Goal: Task Accomplishment & Management: Manage account settings

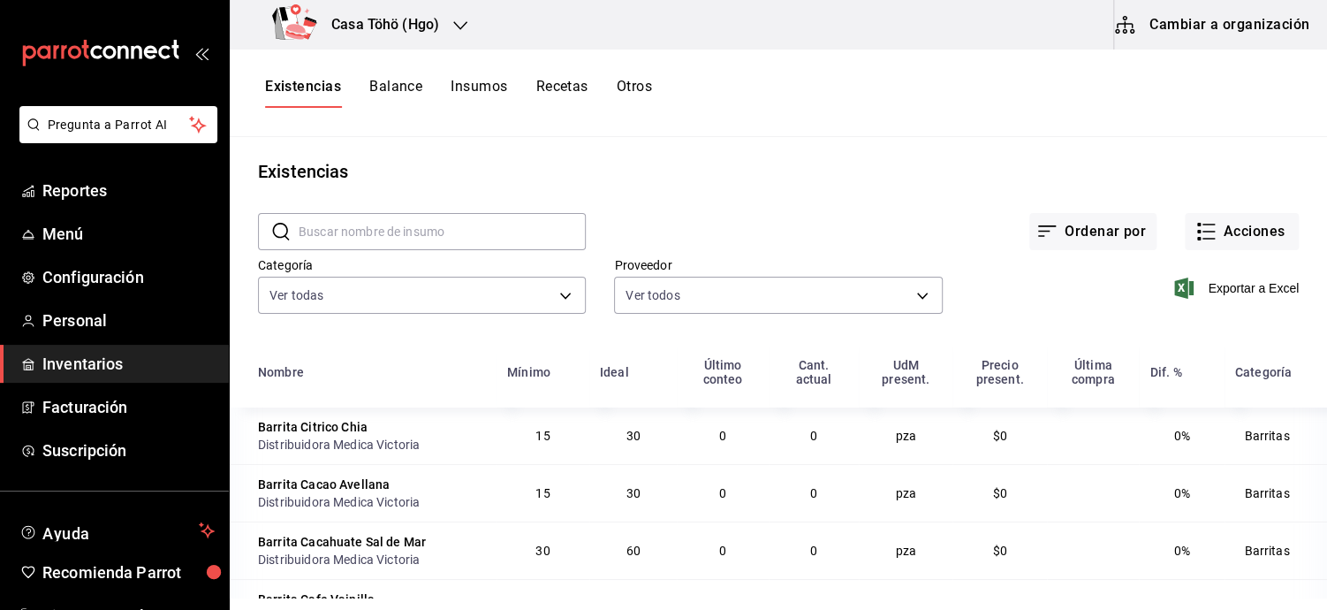
scroll to position [7, 0]
click at [57, 316] on span "Personal" at bounding box center [128, 320] width 172 height 24
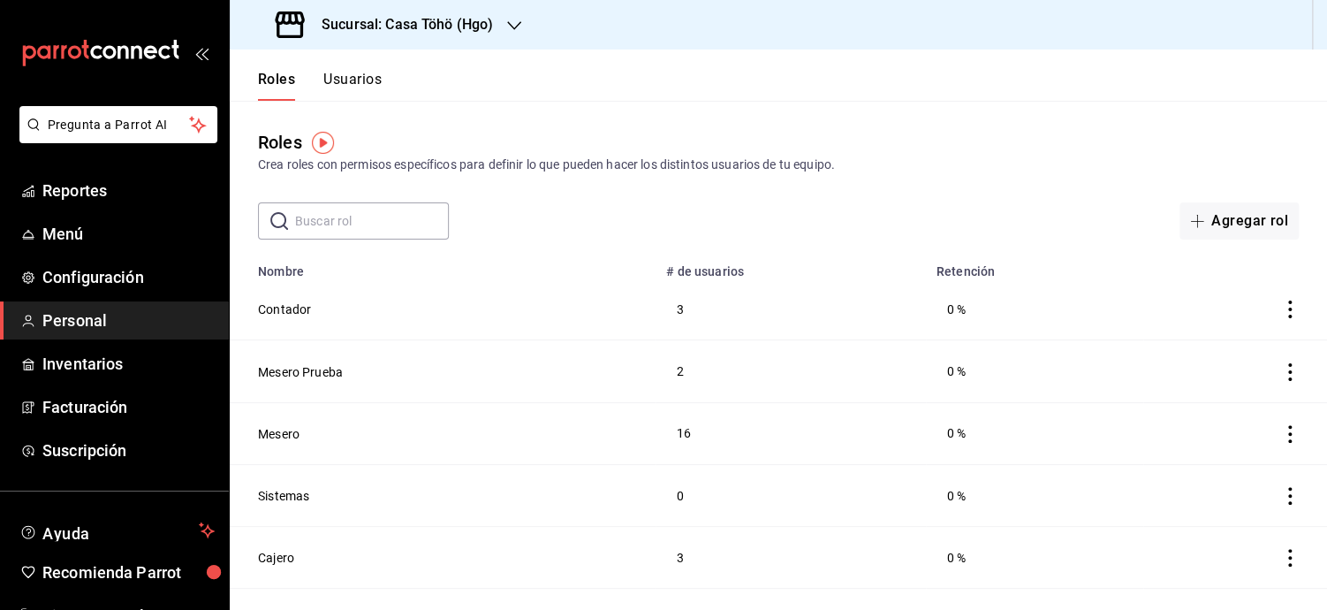
click at [872, 153] on div "Roles Crea roles con permisos específicos para definir lo que pueden hacer los …" at bounding box center [779, 151] width 1098 height 45
click at [327, 63] on div "Roles Usuarios" at bounding box center [306, 74] width 152 height 51
drag, startPoint x: 328, startPoint y: 67, endPoint x: 333, endPoint y: 82, distance: 15.9
click at [333, 82] on div "Roles Usuarios" at bounding box center [306, 74] width 152 height 51
click at [333, 82] on button "Usuarios" at bounding box center [352, 86] width 58 height 30
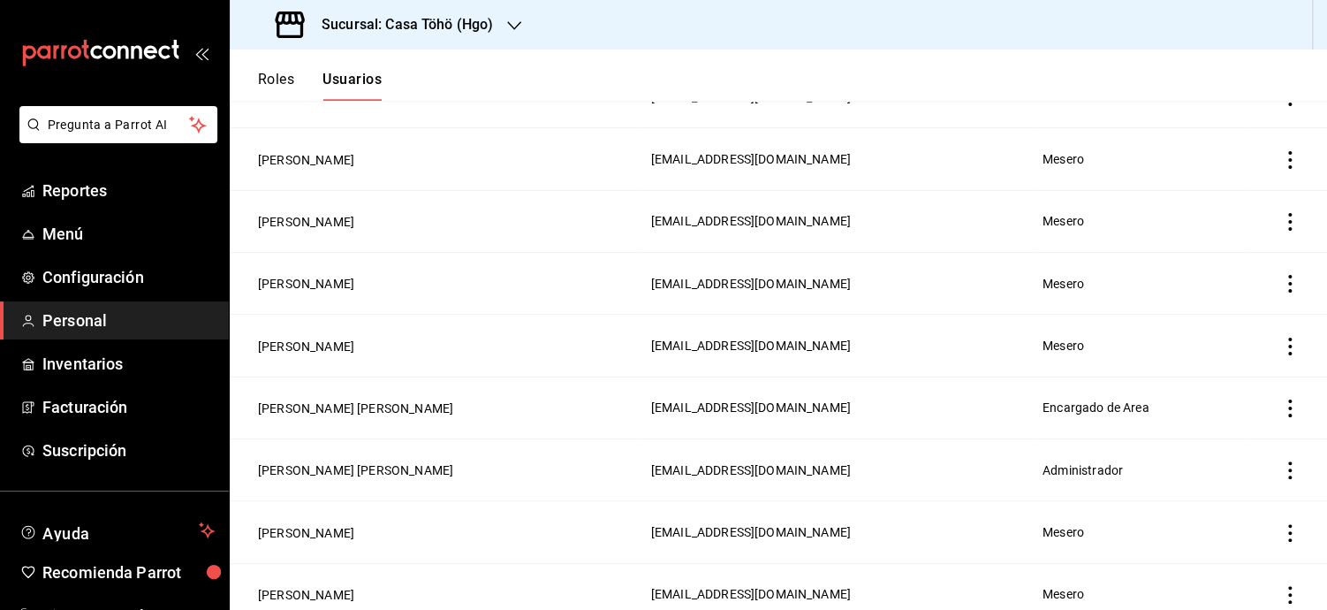
scroll to position [1053, 0]
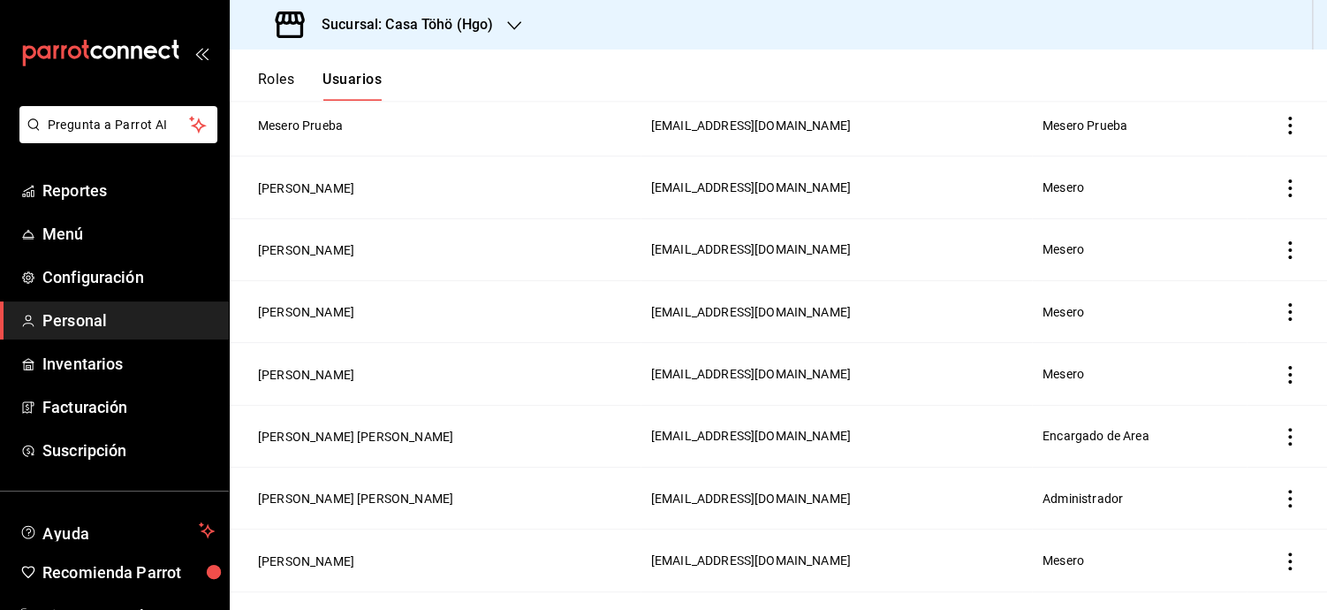
click at [1281, 439] on icon "actions" at bounding box center [1290, 437] width 18 height 18
click at [1219, 447] on li "Eliminar" at bounding box center [1211, 461] width 148 height 49
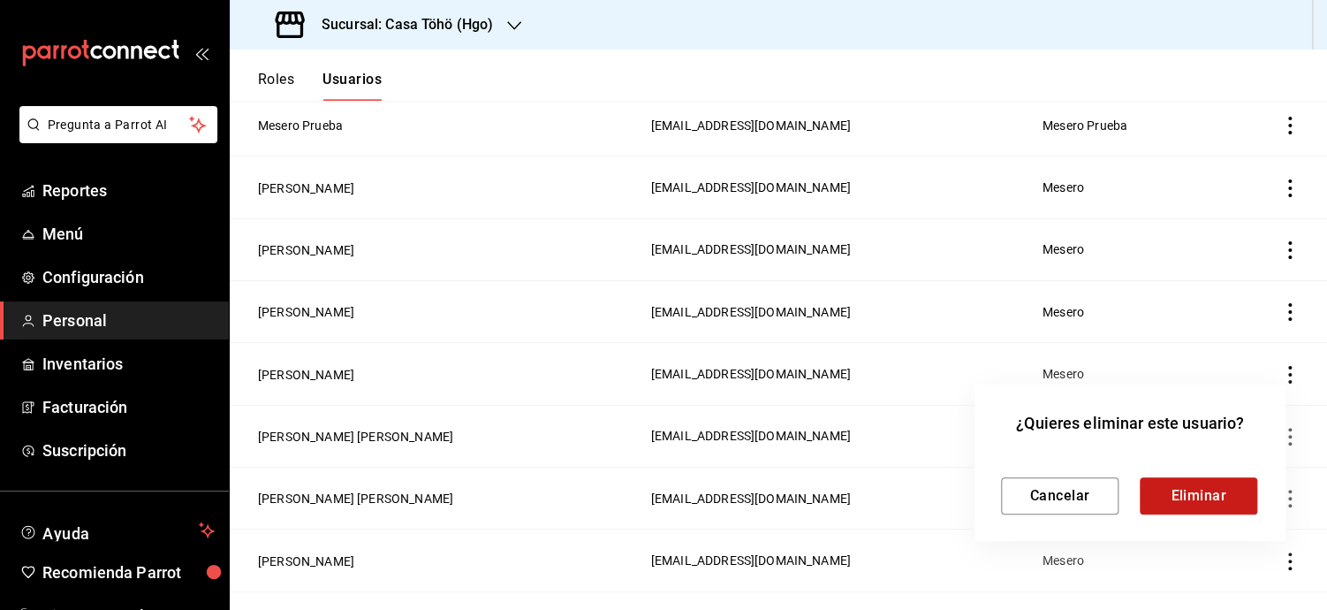
click at [1197, 483] on button "Eliminar" at bounding box center [1199, 495] width 118 height 37
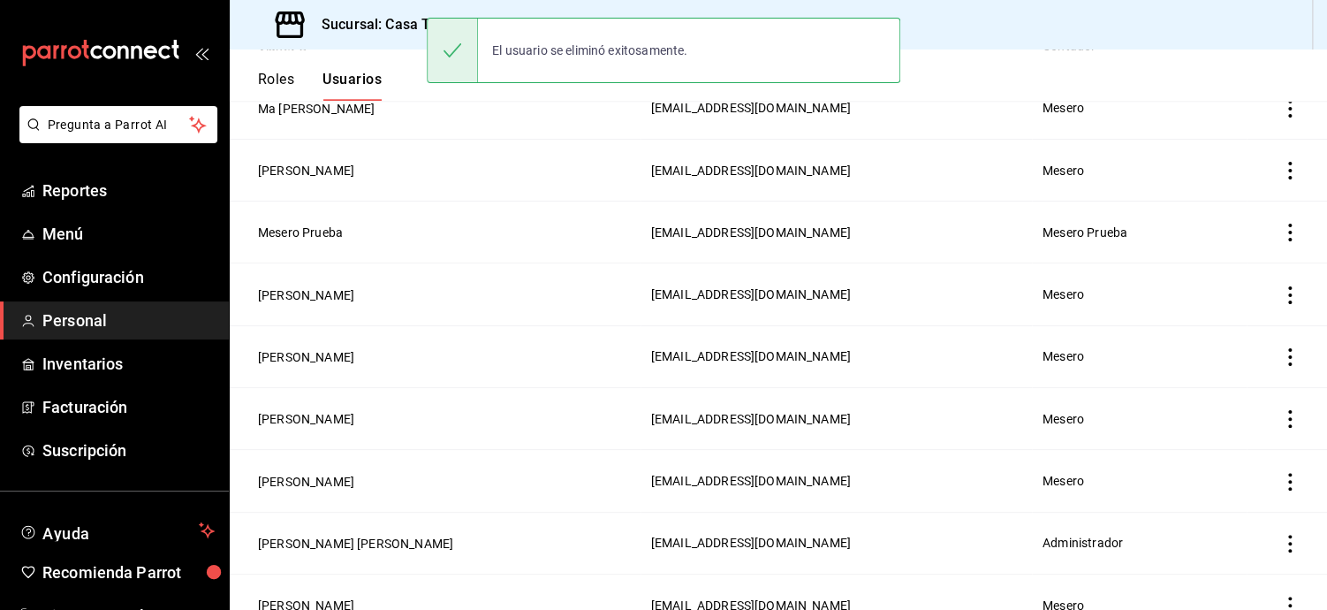
scroll to position [945, 0]
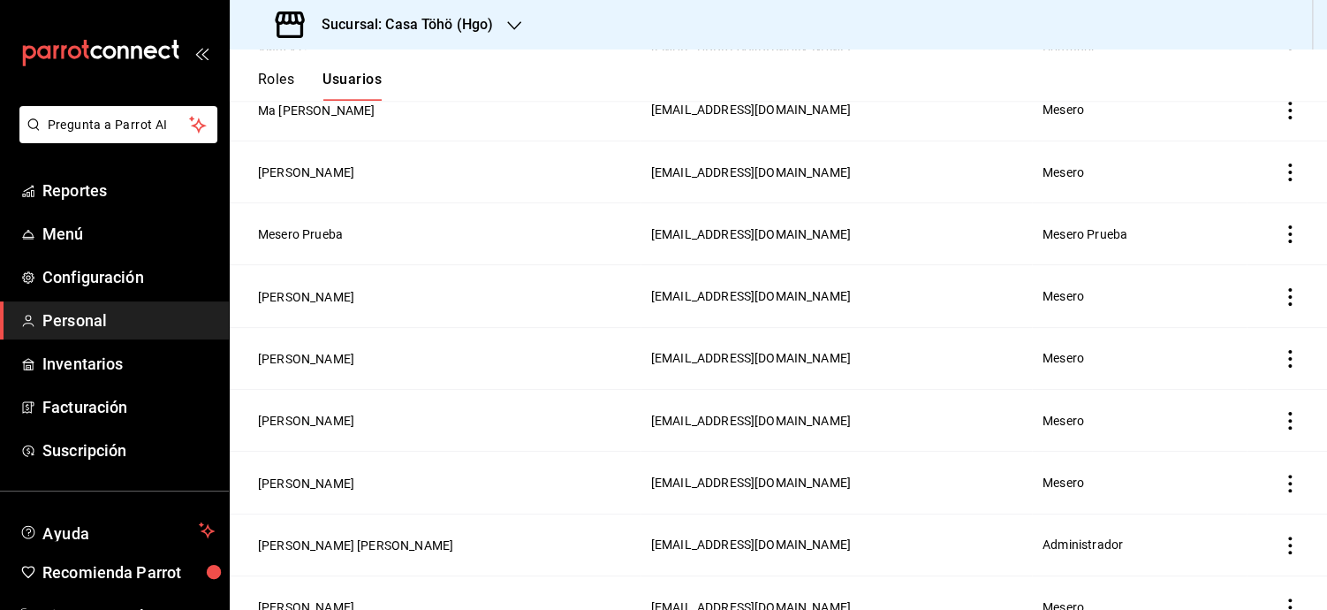
drag, startPoint x: 343, startPoint y: 425, endPoint x: 300, endPoint y: 402, distance: 48.2
click at [300, 402] on td "[PERSON_NAME]" at bounding box center [435, 421] width 411 height 62
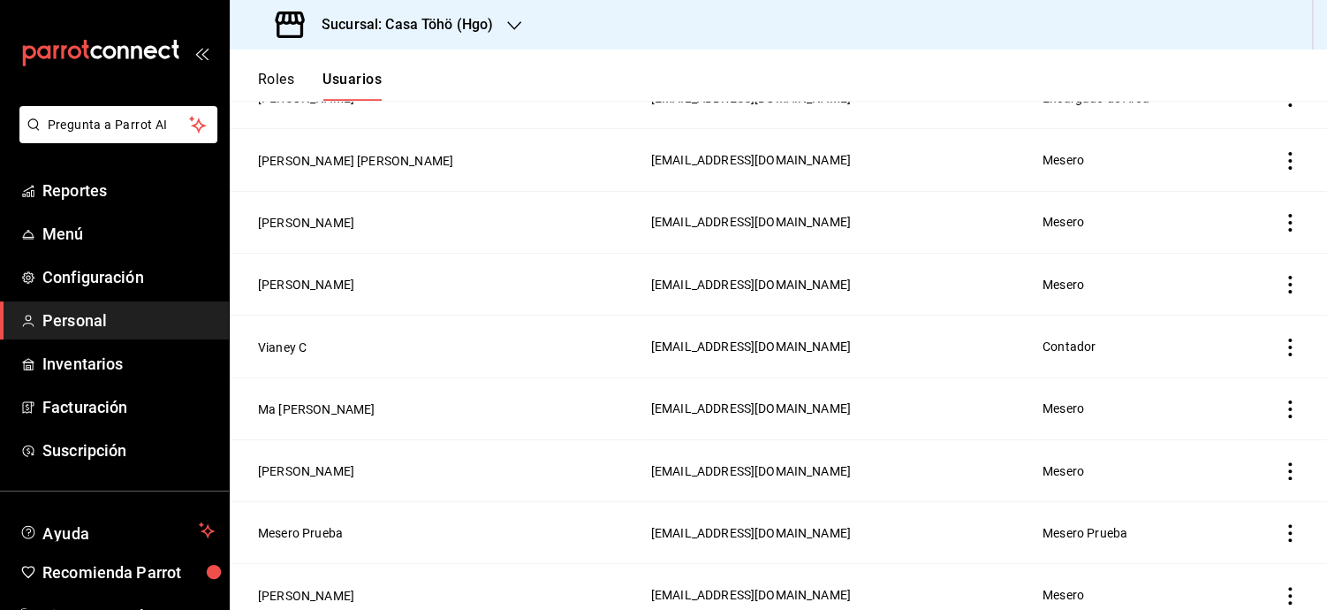
scroll to position [597, 0]
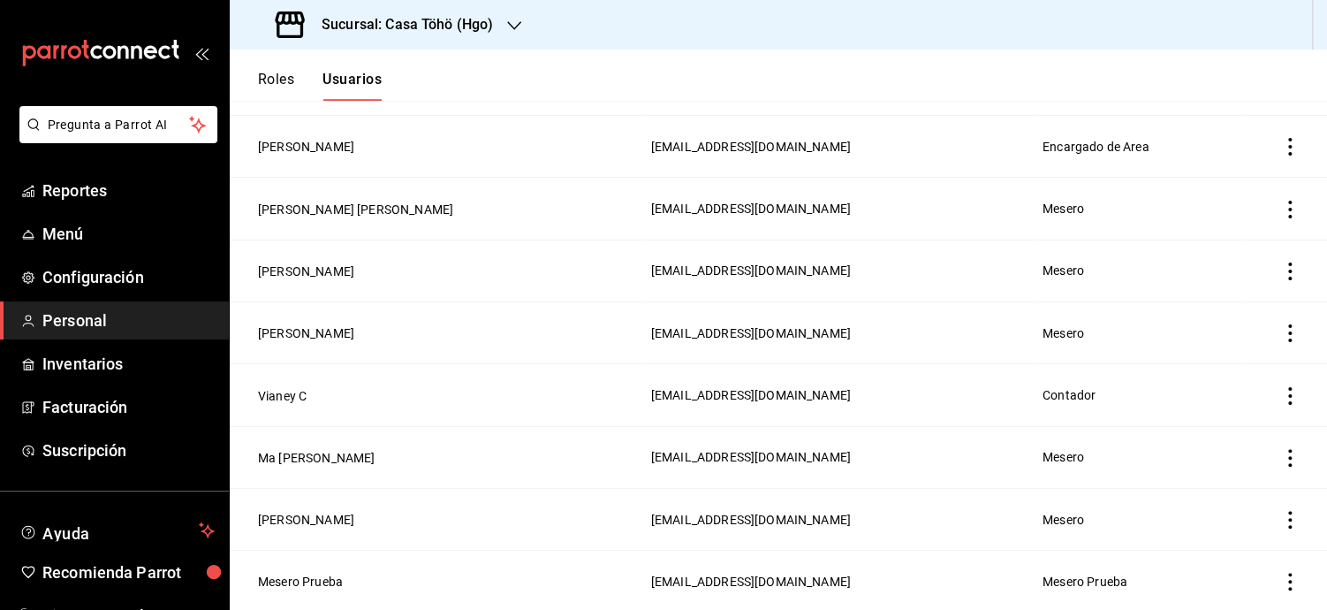
drag, startPoint x: 350, startPoint y: 403, endPoint x: 336, endPoint y: 395, distance: 16.2
click at [336, 395] on td "Vianey C" at bounding box center [435, 395] width 411 height 62
click at [1281, 397] on icon "actions" at bounding box center [1290, 396] width 18 height 18
click at [1198, 423] on span "Eliminar" at bounding box center [1212, 421] width 45 height 14
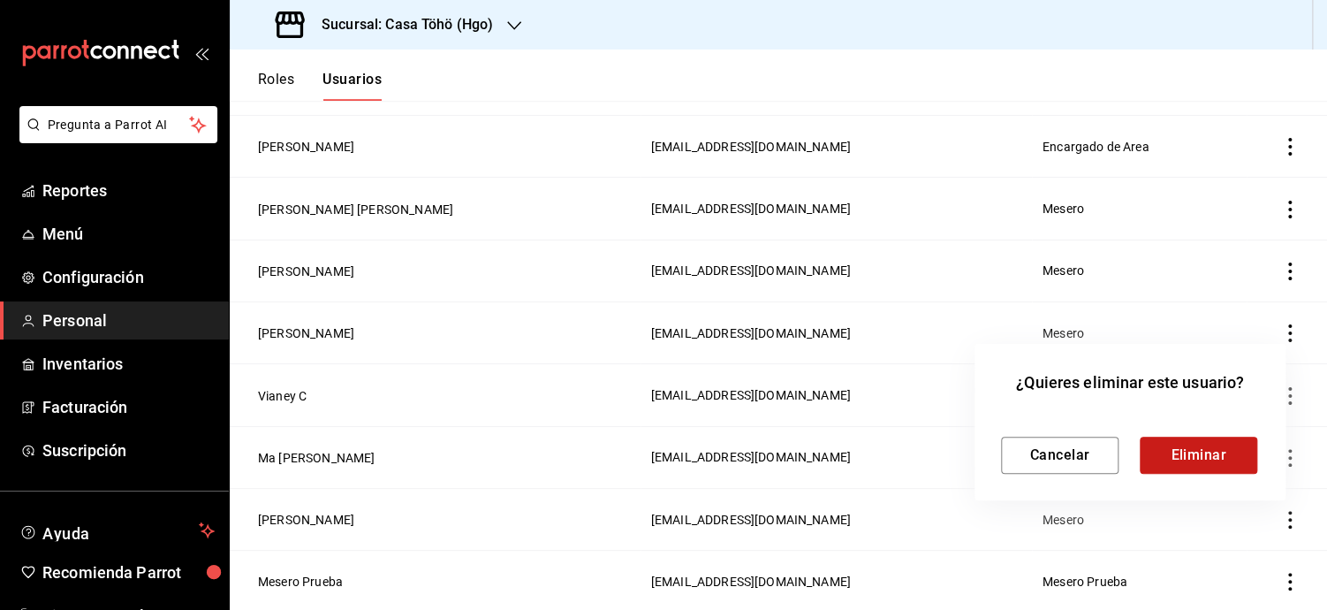
click at [1178, 440] on button "Eliminar" at bounding box center [1199, 455] width 118 height 37
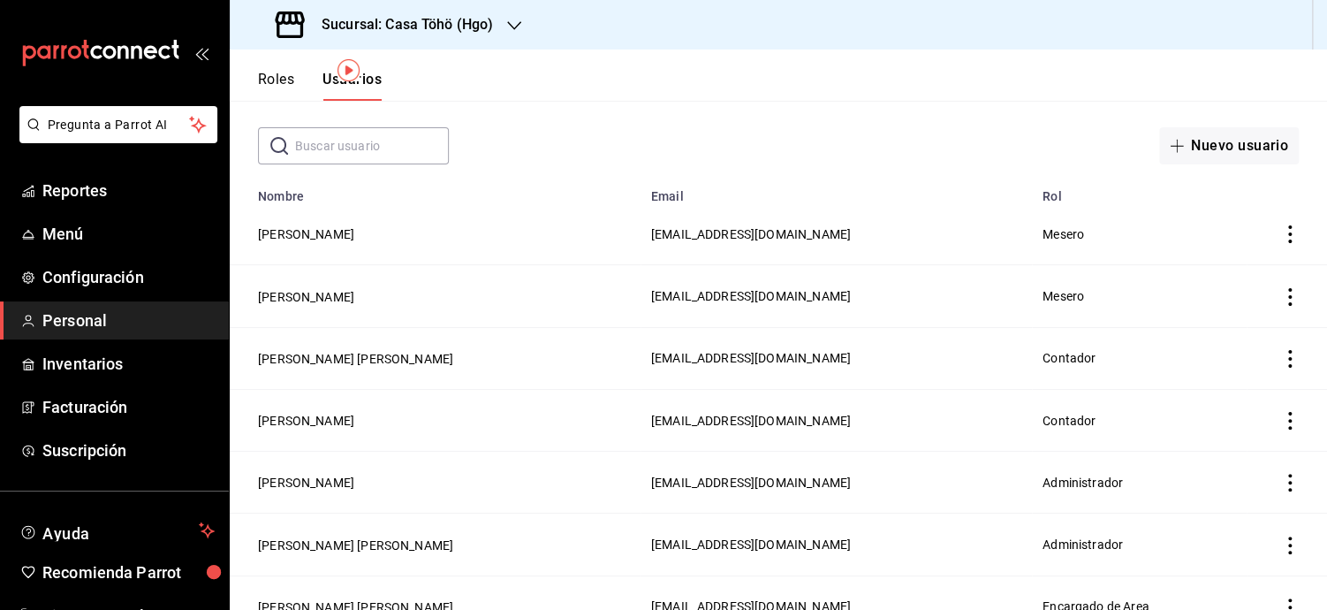
scroll to position [77, 0]
click at [354, 423] on button "[PERSON_NAME]" at bounding box center [306, 419] width 96 height 18
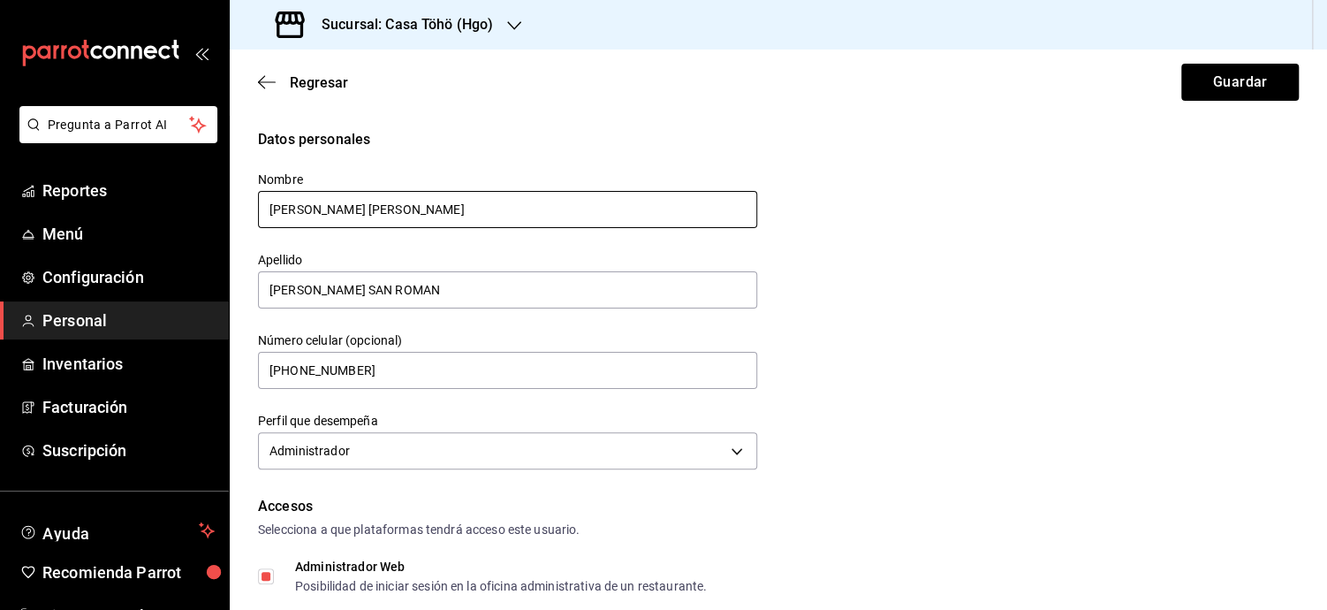
click at [289, 206] on input "[PERSON_NAME] [PERSON_NAME]" at bounding box center [507, 209] width 499 height 37
click at [338, 207] on input "[PERSON_NAME] [PERSON_NAME]" at bounding box center [507, 209] width 499 height 37
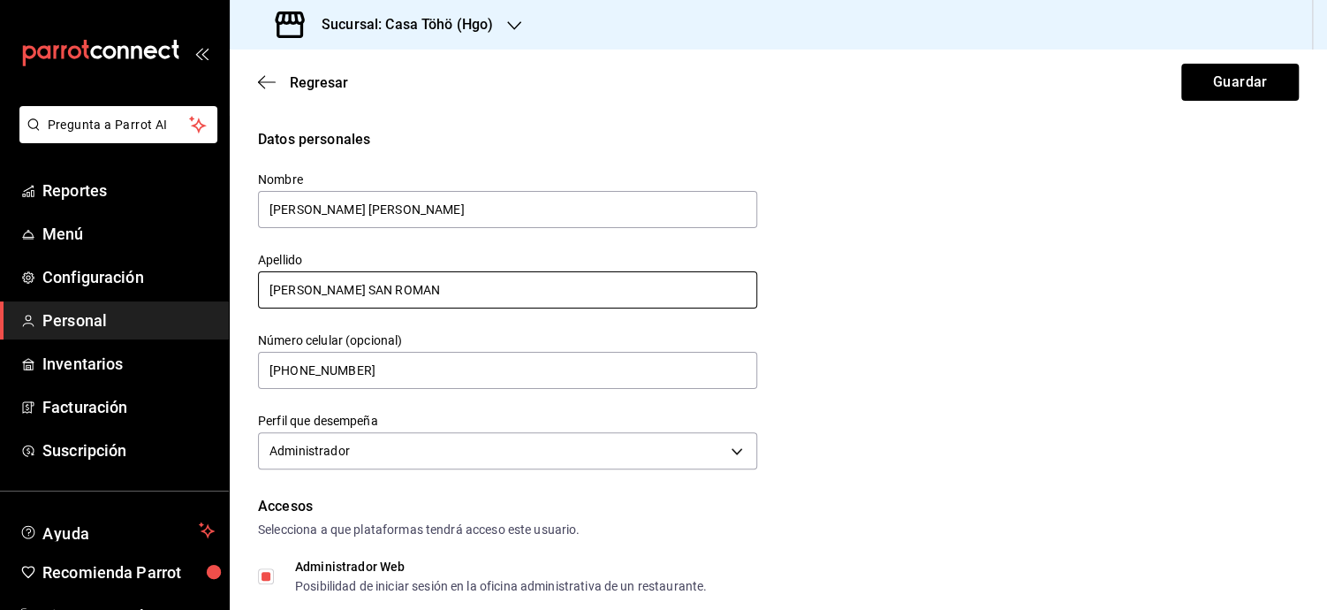
type input "[PERSON_NAME] [PERSON_NAME]"
click at [322, 287] on input "[PERSON_NAME] SAN ROMAN" at bounding box center [507, 289] width 499 height 37
click at [341, 290] on input "[PERSON_NAME] [GEOGRAPHIC_DATA]" at bounding box center [507, 289] width 499 height 37
click at [385, 286] on input "[PERSON_NAME] [GEOGRAPHIC_DATA]" at bounding box center [507, 289] width 499 height 37
type input "[PERSON_NAME] [GEOGRAPHIC_DATA]"
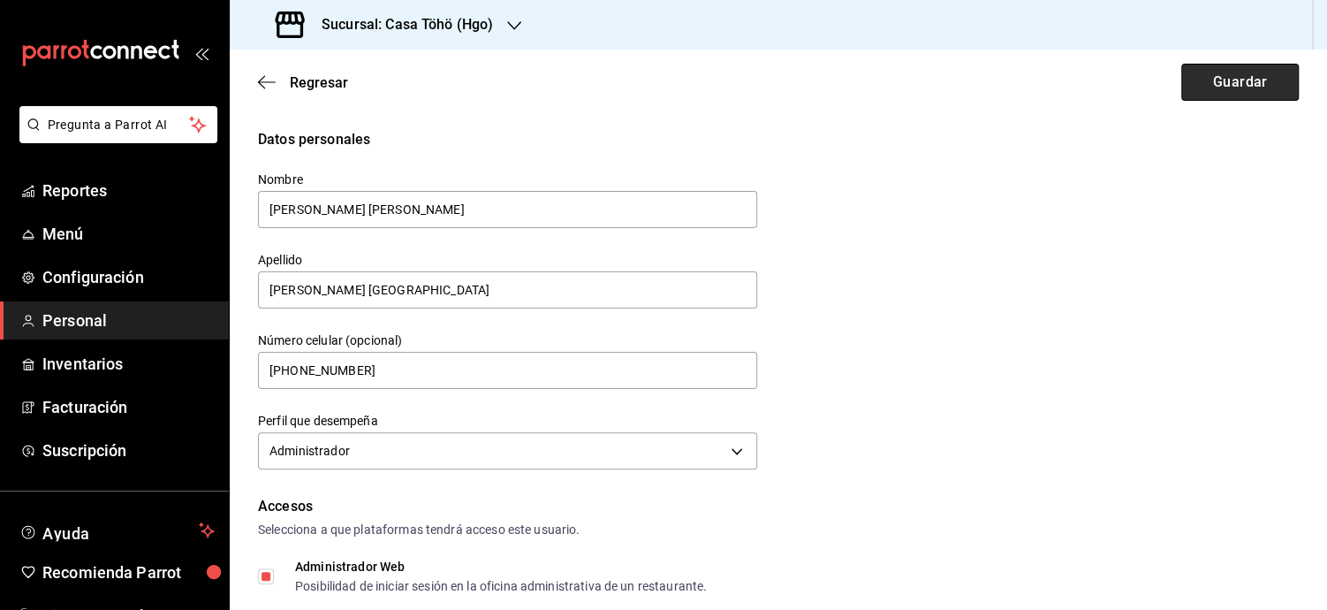
click at [1230, 83] on button "Guardar" at bounding box center [1241, 82] width 118 height 37
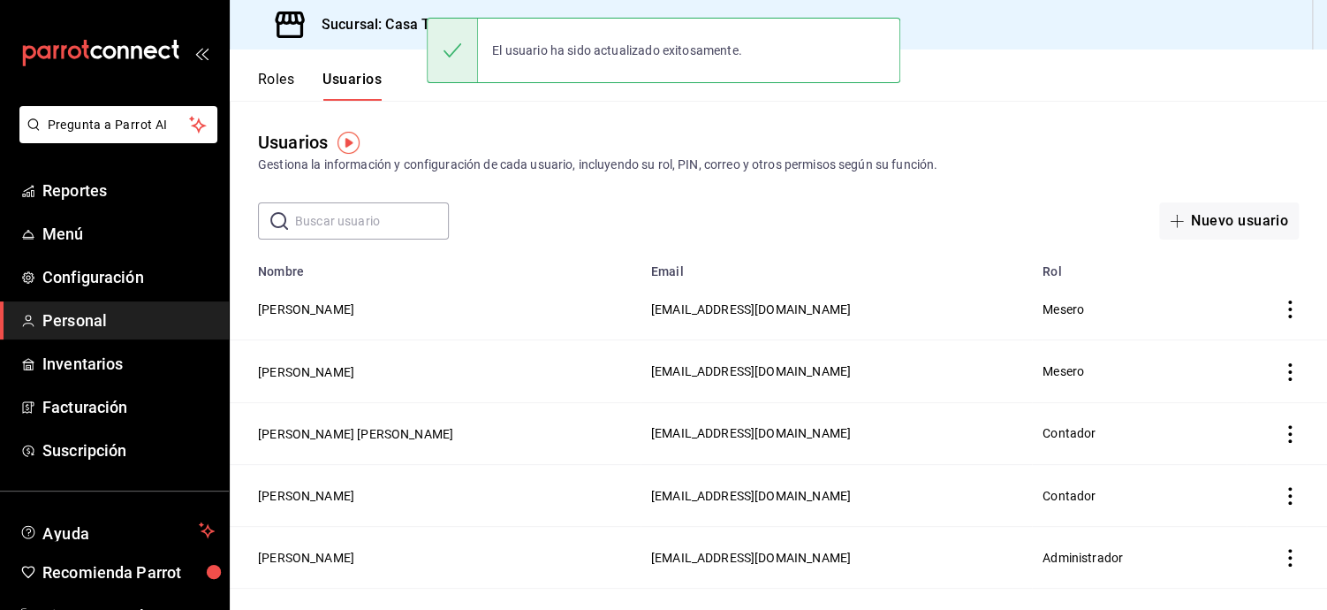
scroll to position [46, 0]
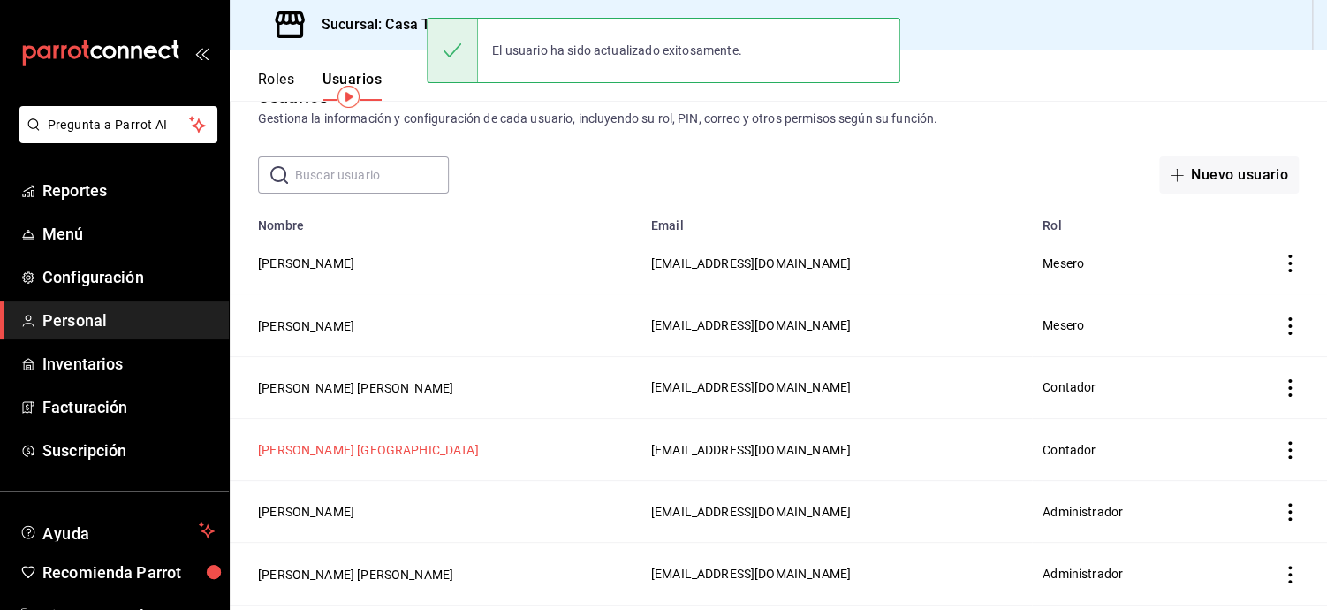
click at [378, 445] on button "[PERSON_NAME] [GEOGRAPHIC_DATA]" at bounding box center [368, 450] width 221 height 18
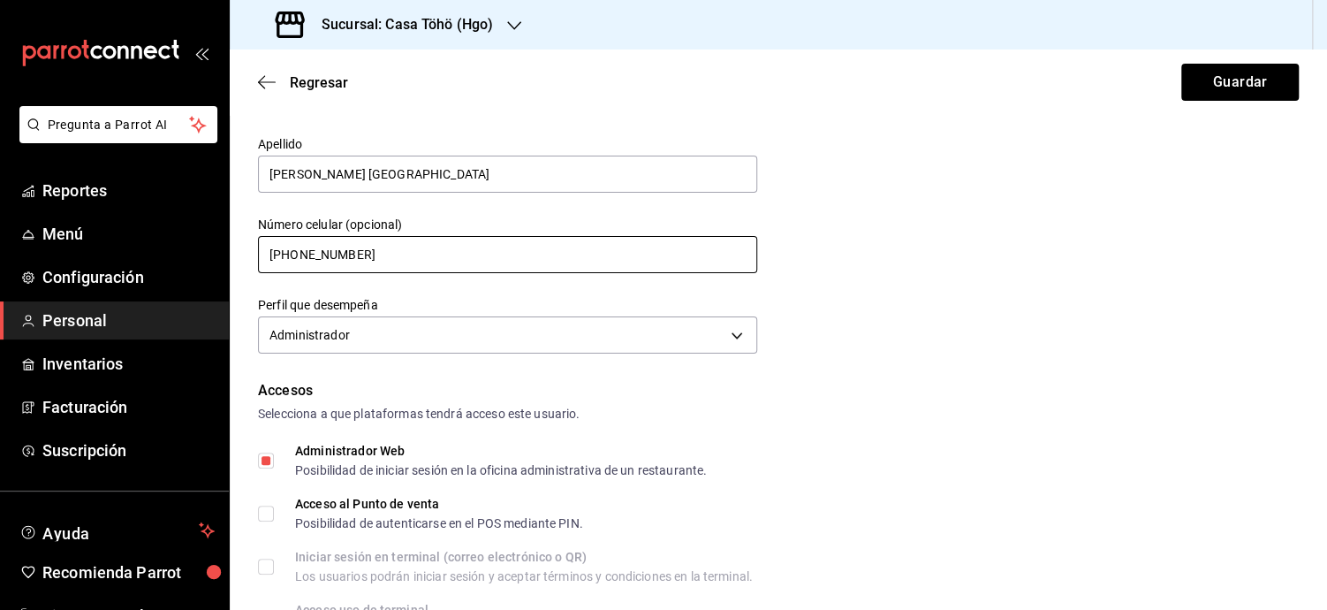
scroll to position [123, 0]
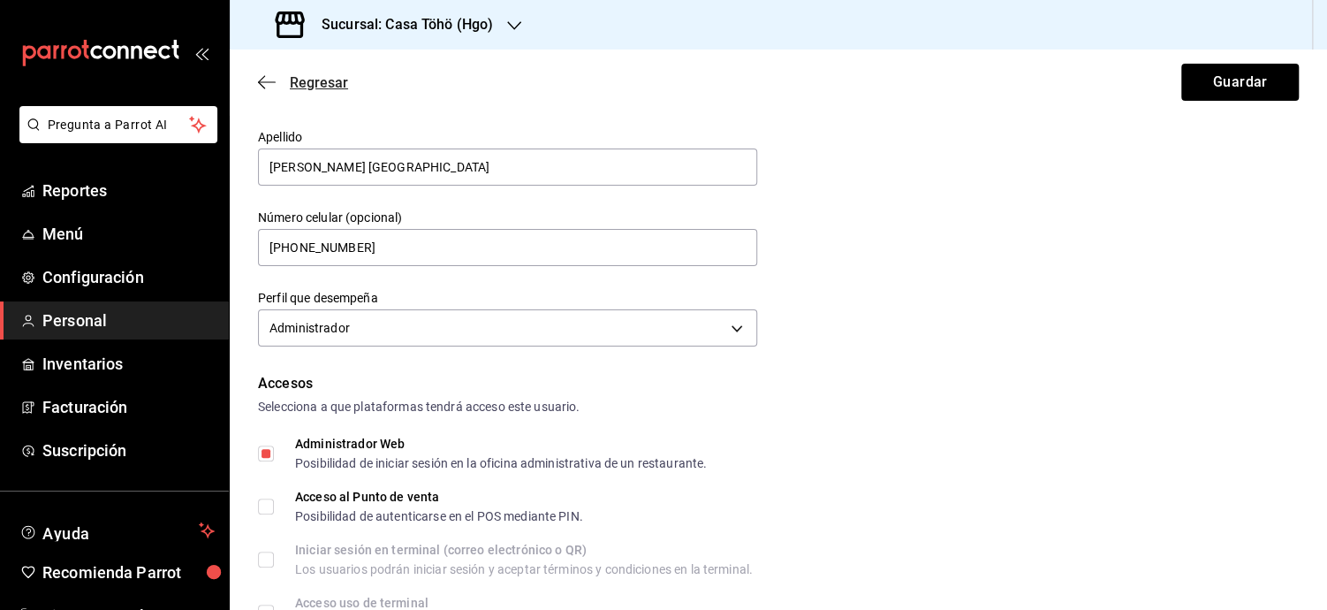
click at [264, 83] on icon "button" at bounding box center [267, 82] width 18 height 16
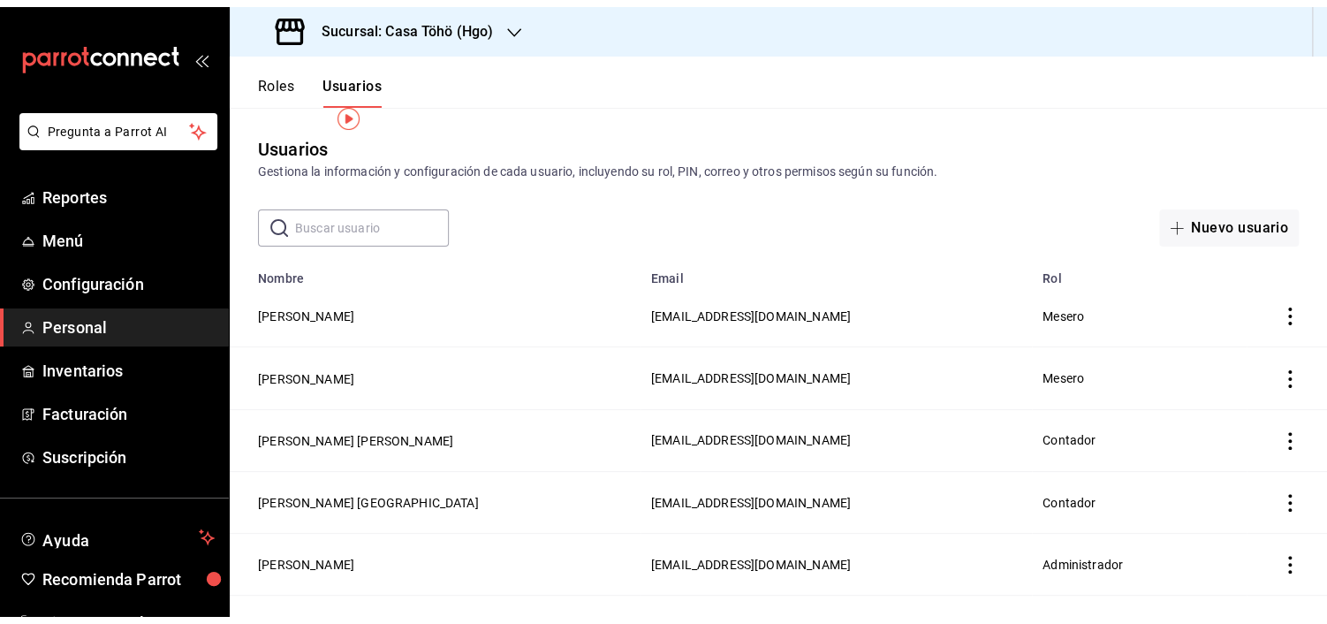
scroll to position [57, 0]
